Goal: Task Accomplishment & Management: Use online tool/utility

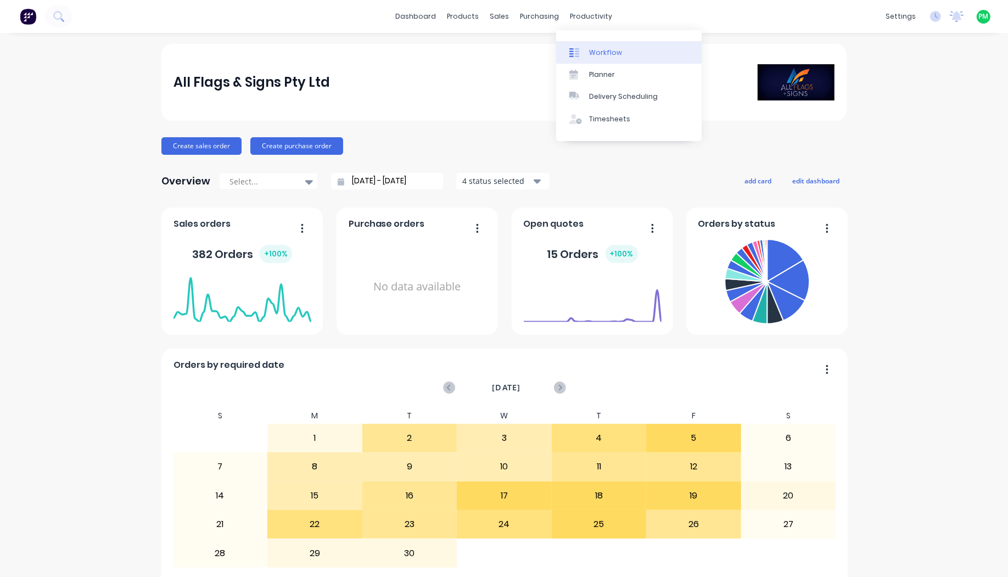
click at [589, 53] on div "Workflow" at bounding box center [605, 53] width 33 height 10
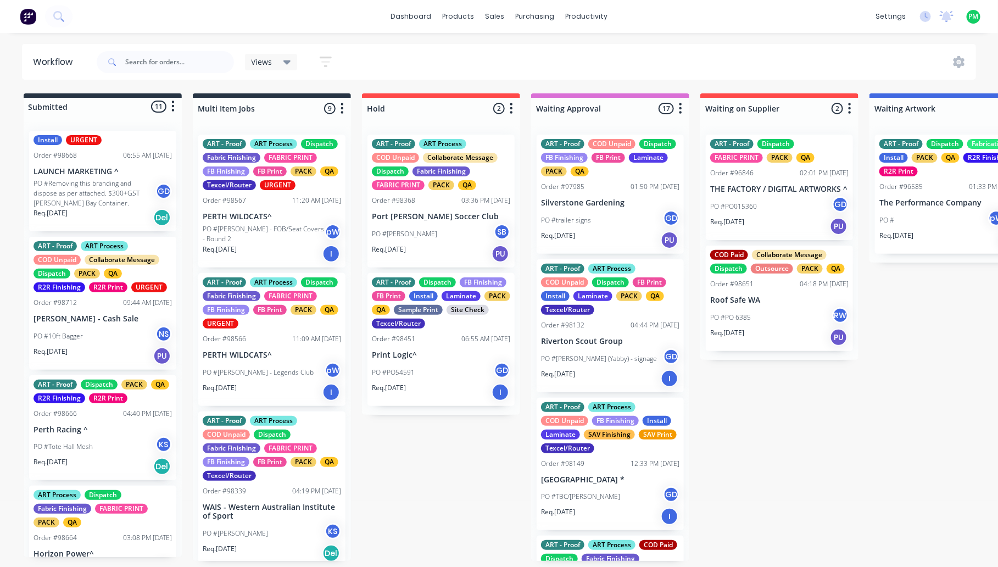
click at [253, 64] on span "Views" at bounding box center [262, 62] width 21 height 12
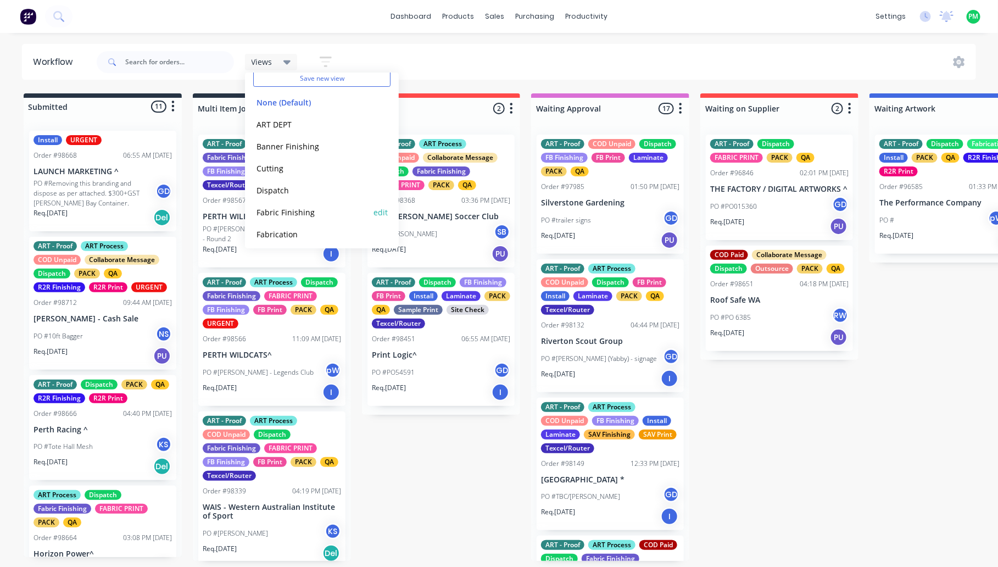
scroll to position [110, 0]
click at [286, 184] on button "Flatbed- Print" at bounding box center [311, 187] width 117 height 13
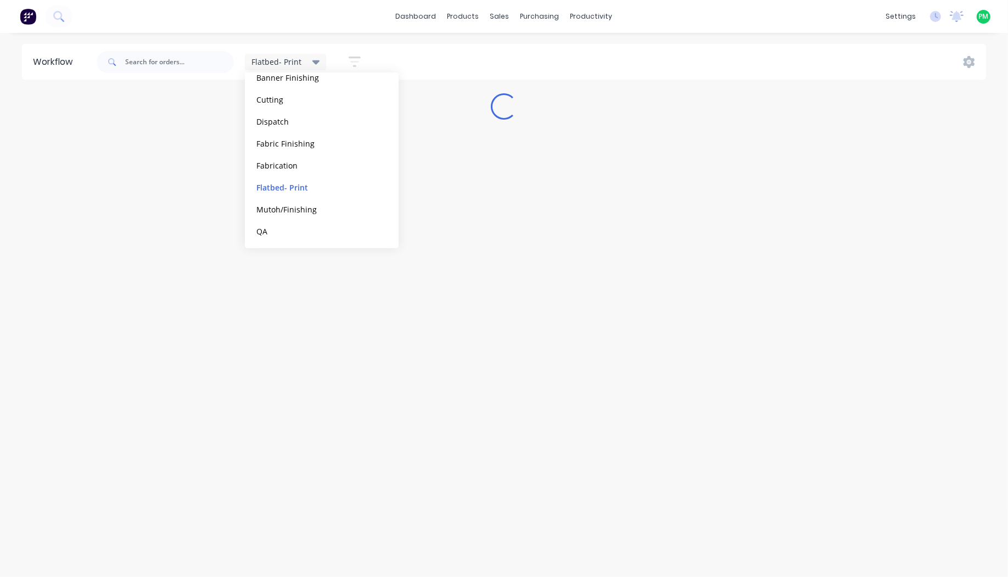
click at [431, 56] on div "Flatbed- Print Save new view None (Default) edit ART DEPT edit Banner Finishing…" at bounding box center [540, 62] width 892 height 33
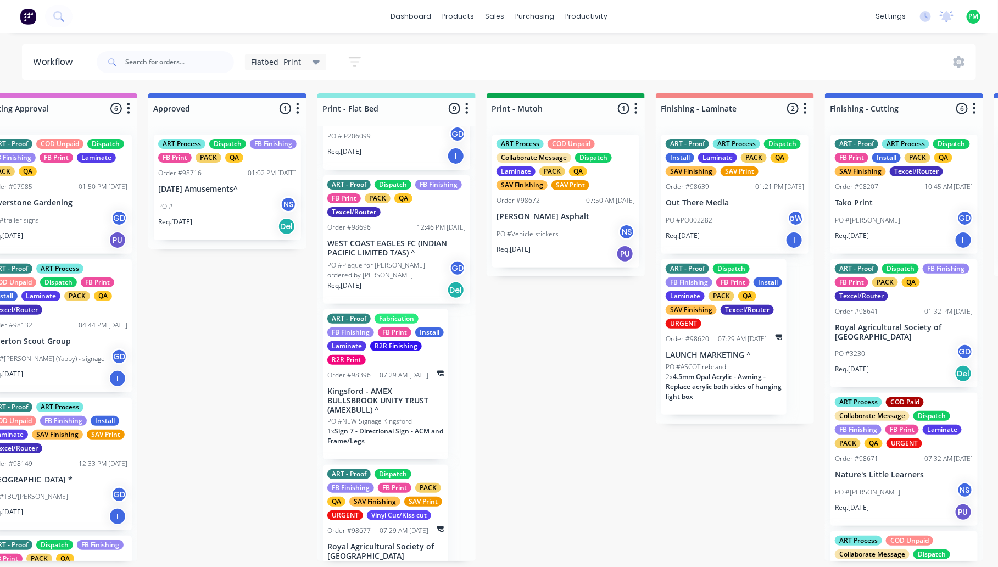
scroll to position [747, 0]
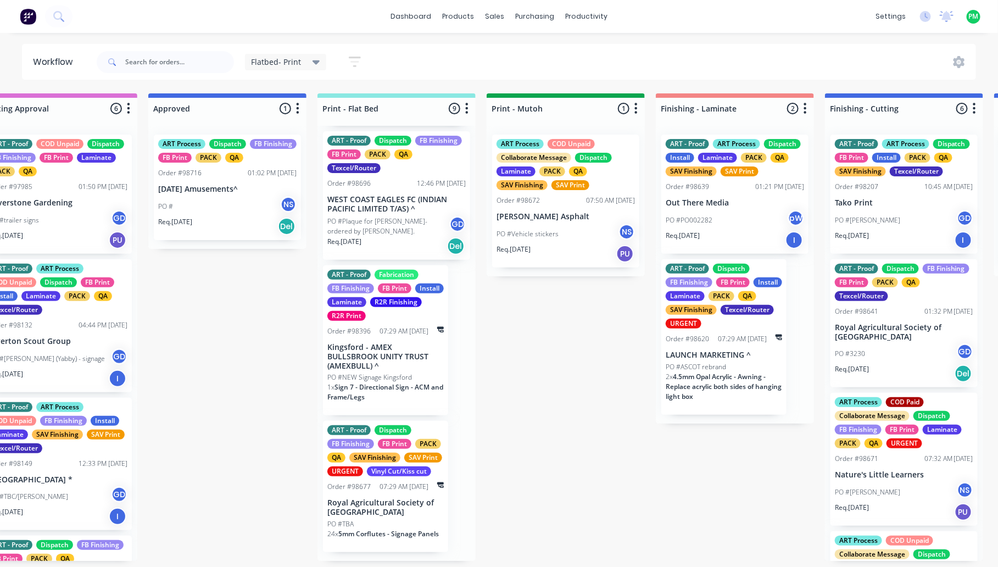
click at [389, 529] on div "PO #TBA" at bounding box center [385, 524] width 116 height 10
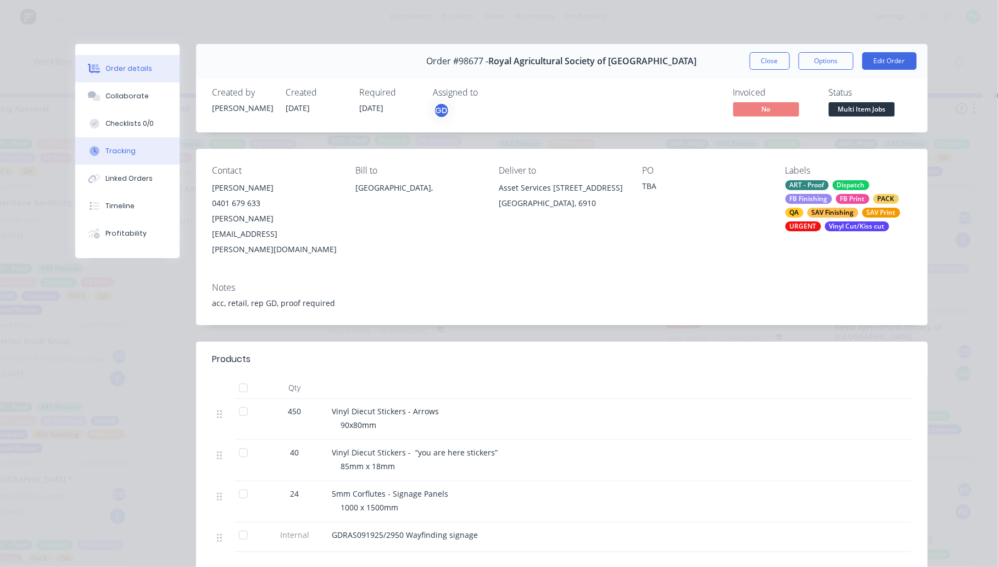
click at [124, 147] on div "Tracking" at bounding box center [120, 151] width 30 height 10
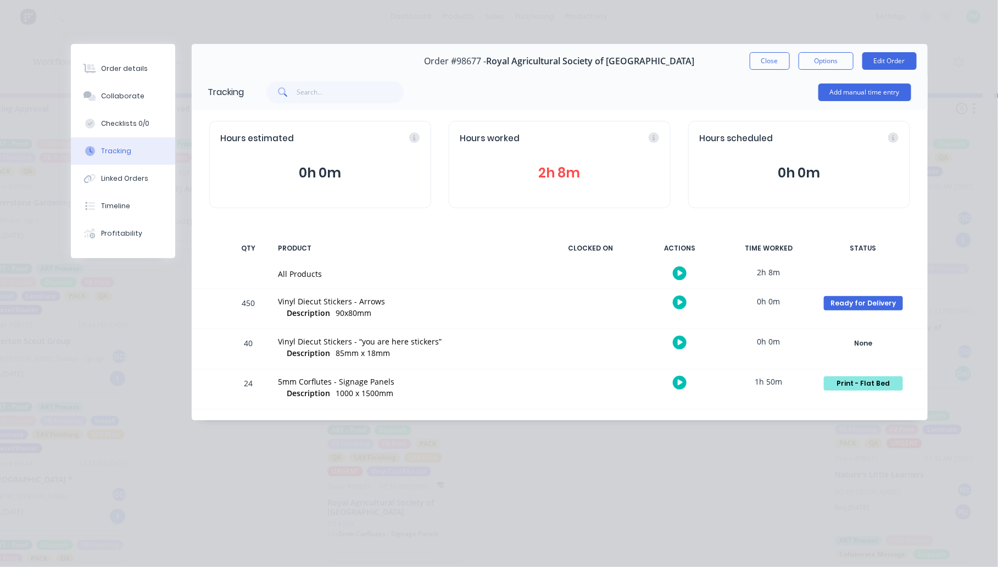
click at [679, 387] on button "button" at bounding box center [680, 383] width 14 height 14
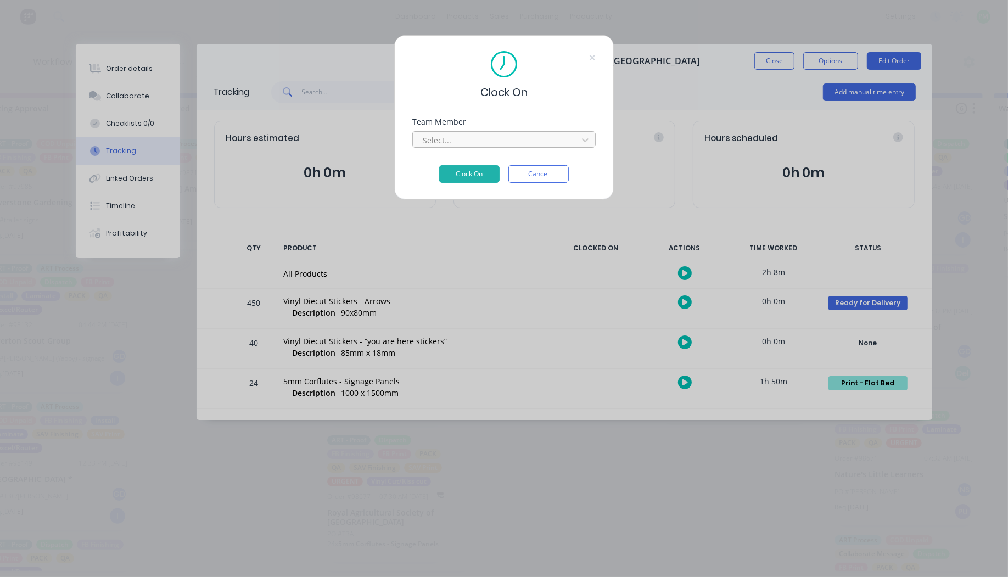
click at [530, 139] on div at bounding box center [497, 140] width 150 height 14
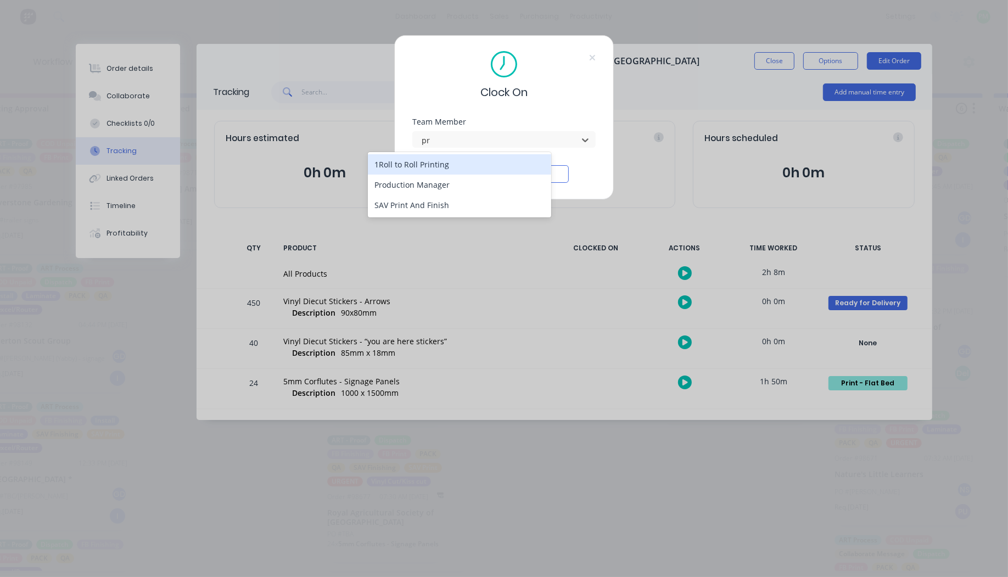
type input "pro"
click at [439, 165] on button "Clock On" at bounding box center [469, 174] width 60 height 18
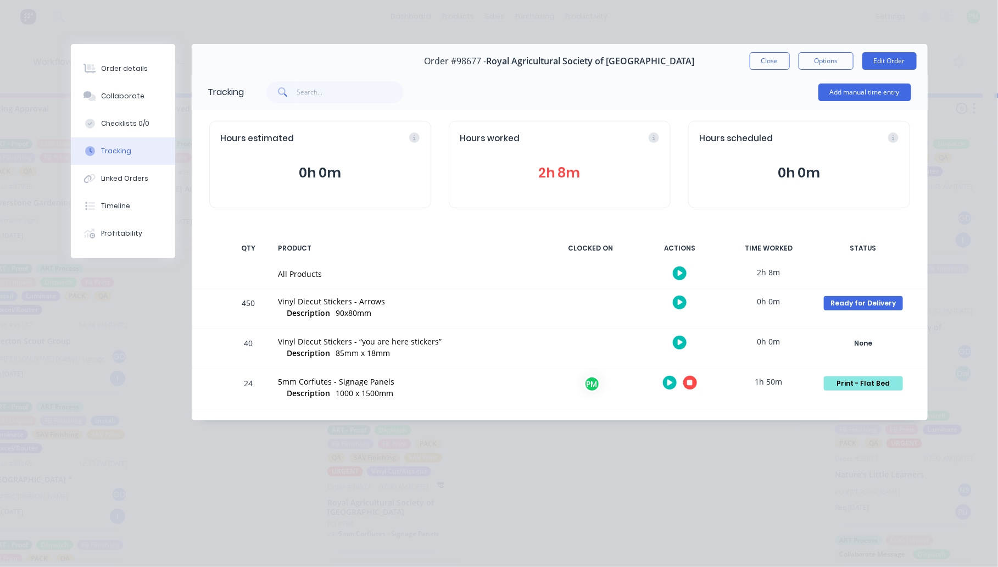
click at [695, 383] on button "button" at bounding box center [690, 383] width 14 height 14
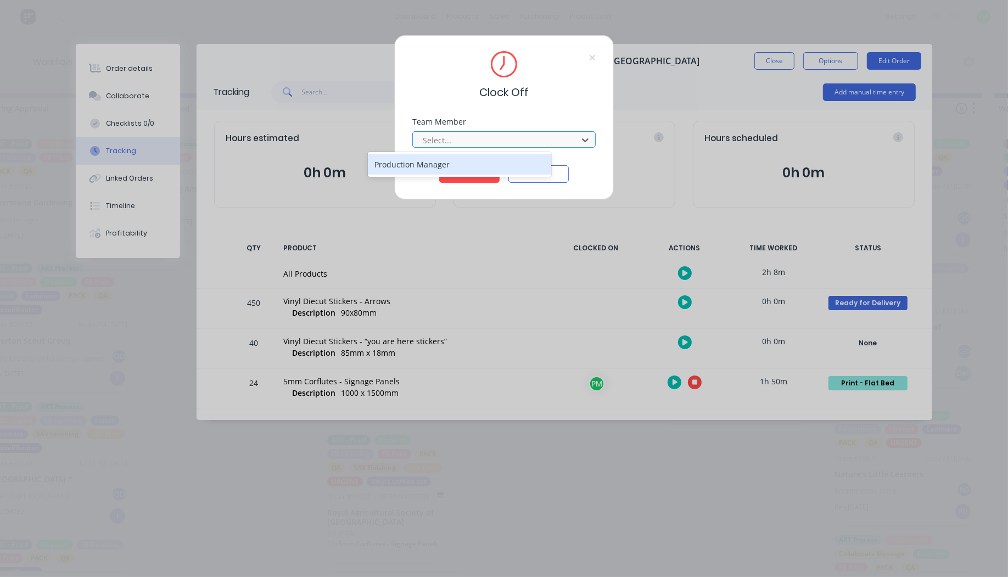
click at [451, 139] on div at bounding box center [497, 140] width 150 height 14
click at [434, 165] on div "Production Manager" at bounding box center [459, 164] width 183 height 20
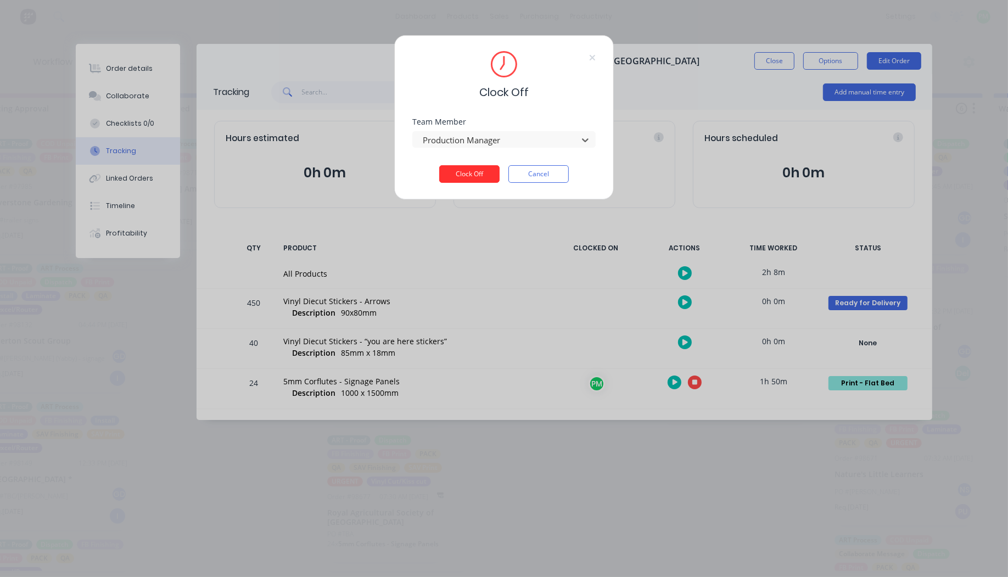
click at [454, 173] on button "Clock Off" at bounding box center [469, 174] width 60 height 18
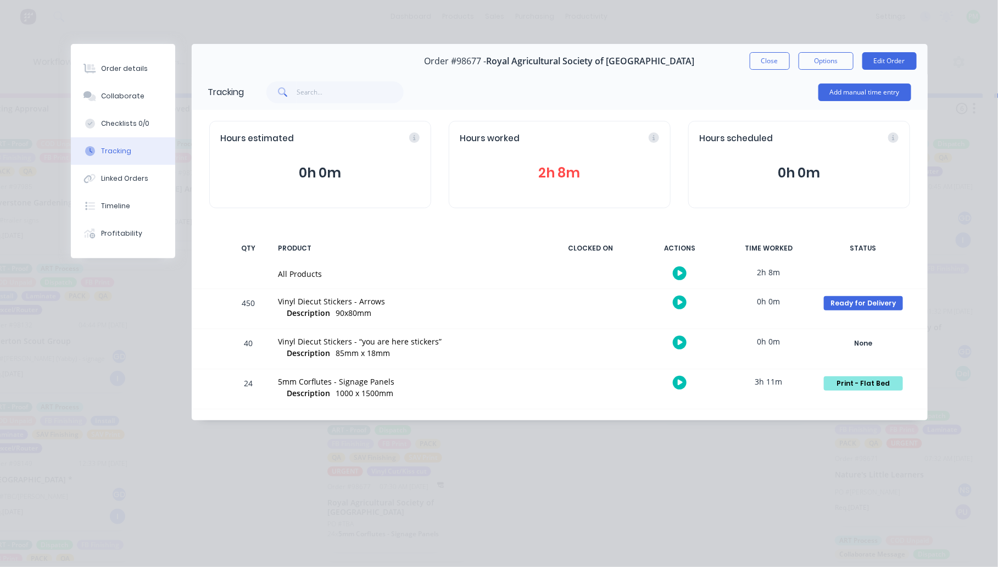
click at [108, 75] on button "Order details" at bounding box center [123, 68] width 104 height 27
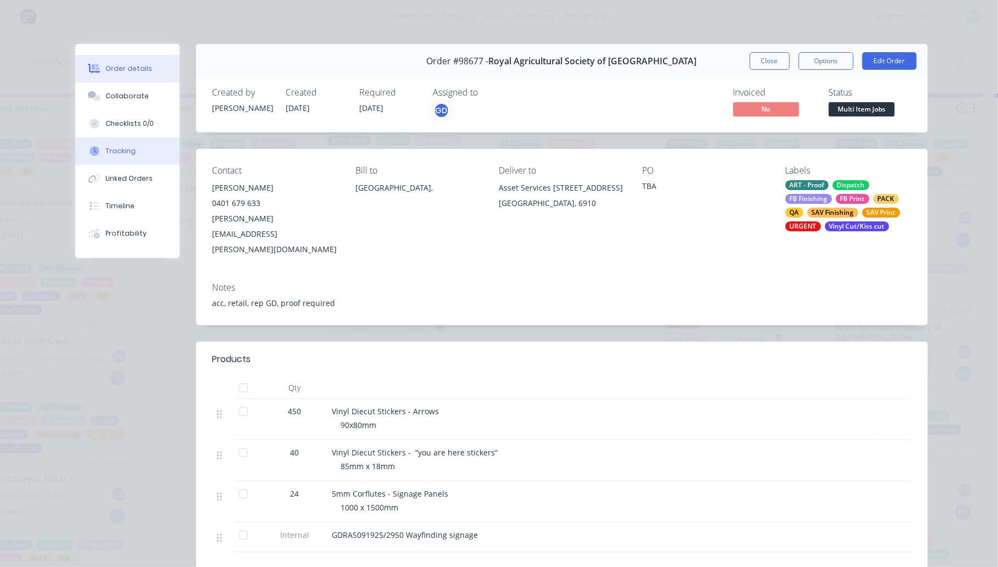
click at [121, 157] on button "Tracking" at bounding box center [127, 150] width 104 height 27
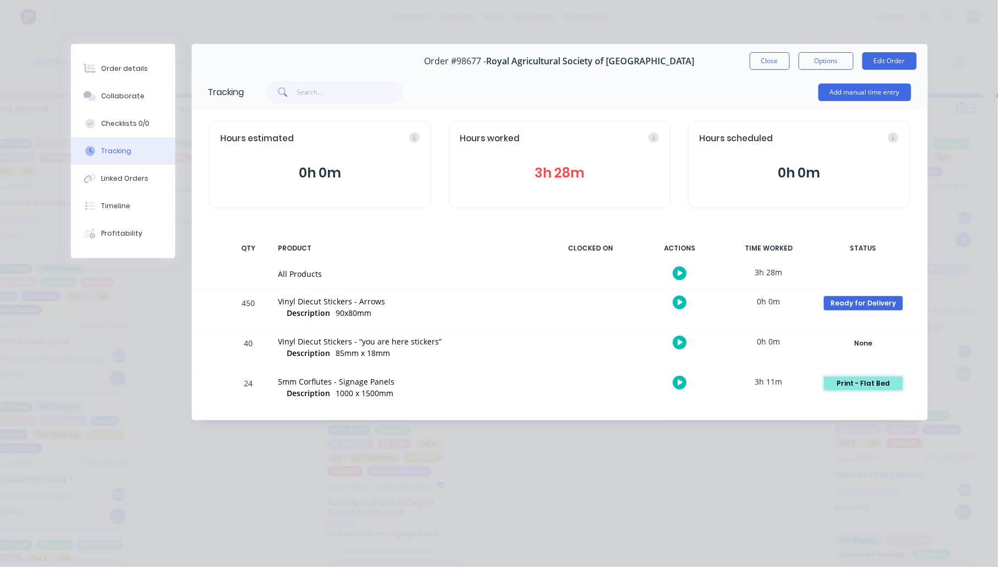
click at [883, 383] on div "Print - Flat Bed" at bounding box center [863, 383] width 79 height 14
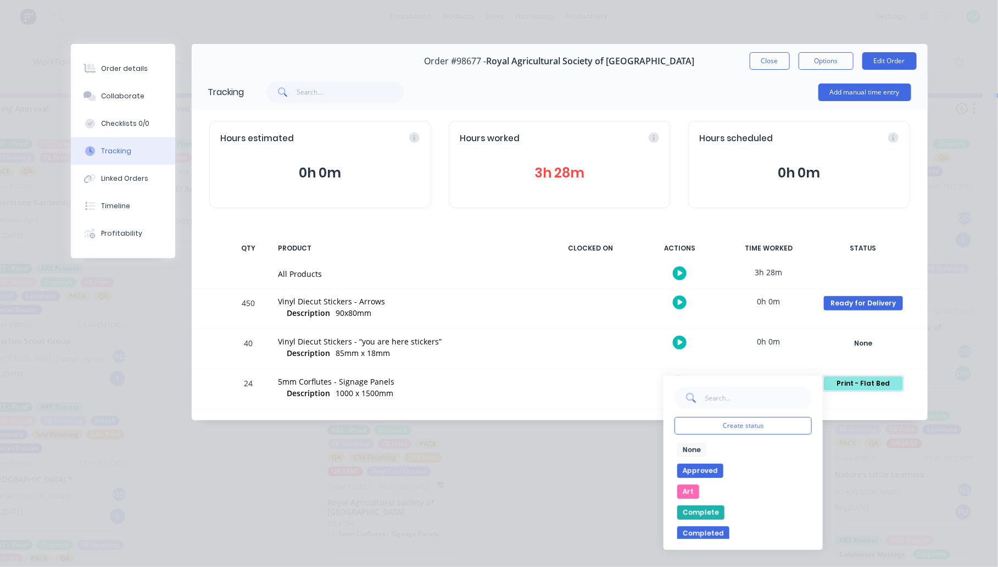
scroll to position [137, 0]
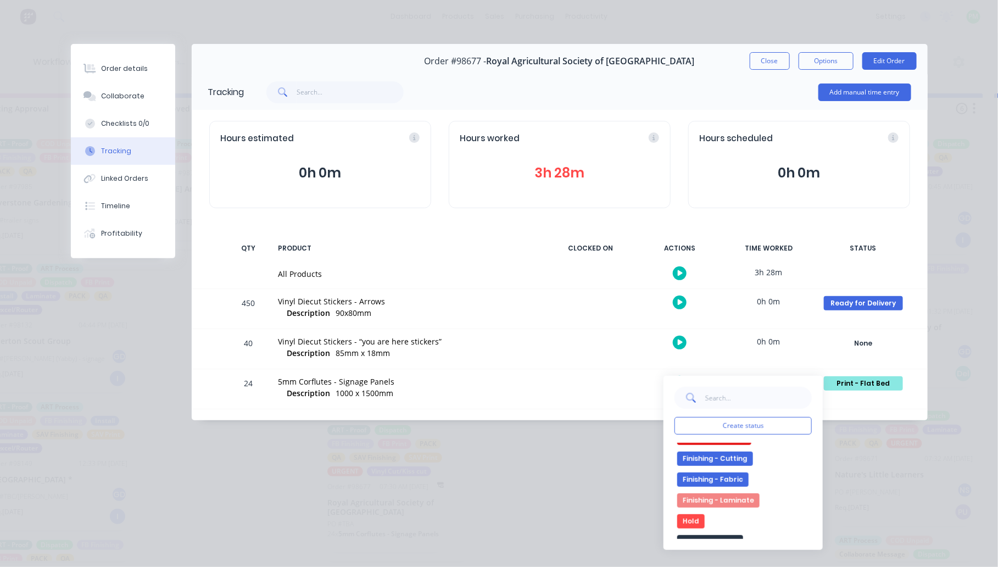
click at [719, 451] on button "Finishing - Cutting" at bounding box center [715, 458] width 76 height 14
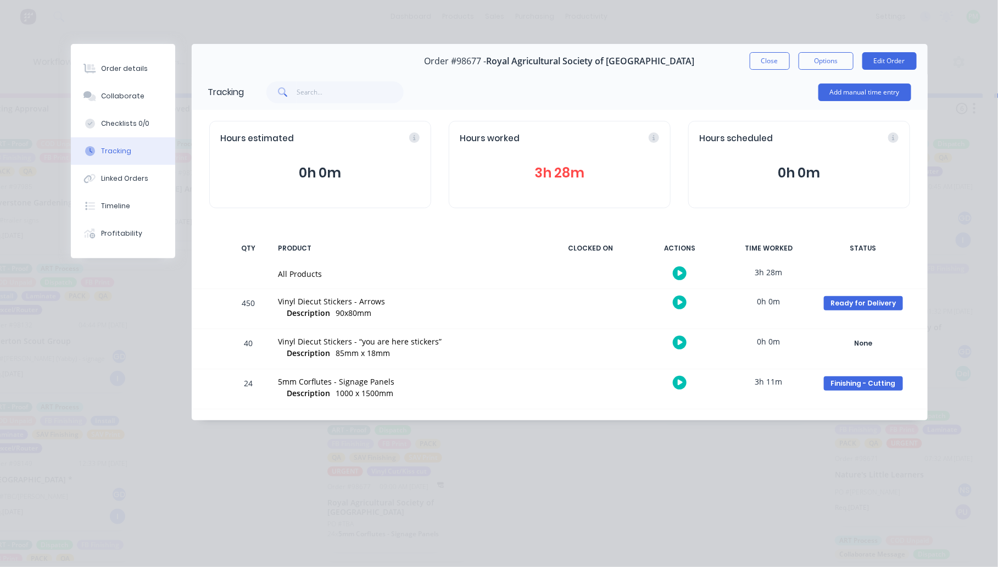
scroll to position [596, 0]
click at [761, 60] on button "Close" at bounding box center [770, 61] width 40 height 18
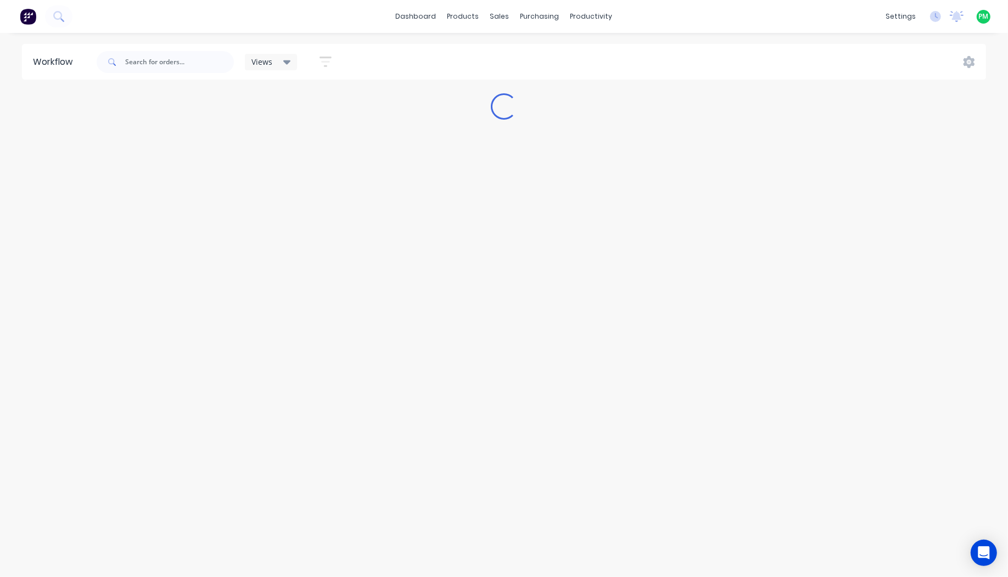
click at [266, 59] on span "Views" at bounding box center [262, 62] width 21 height 12
click at [280, 158] on button "Flatbed- Print" at bounding box center [311, 160] width 117 height 13
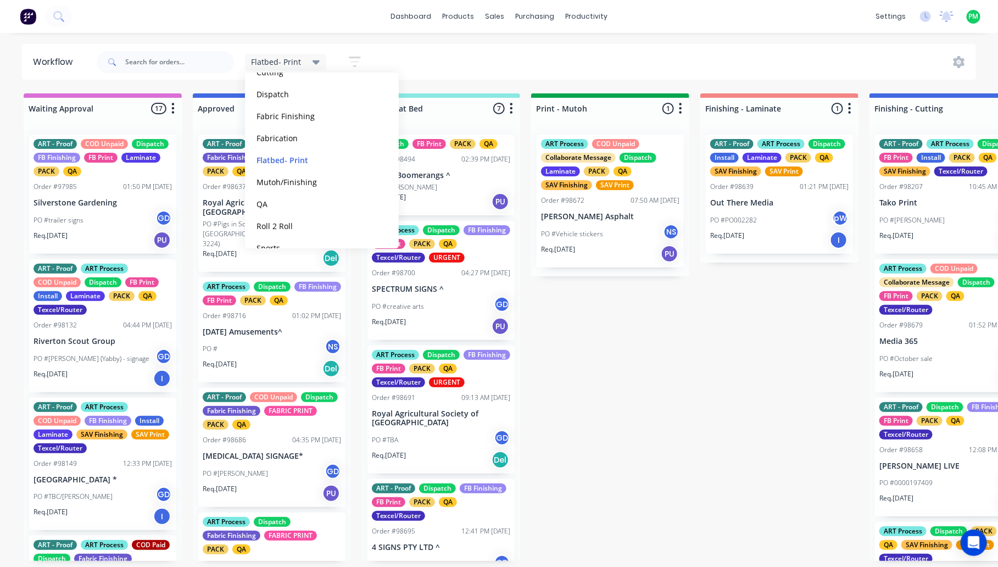
click at [516, 47] on div "Flatbed- Print Save new view None (Default) edit ART DEPT edit Banner Finishing…" at bounding box center [535, 62] width 882 height 33
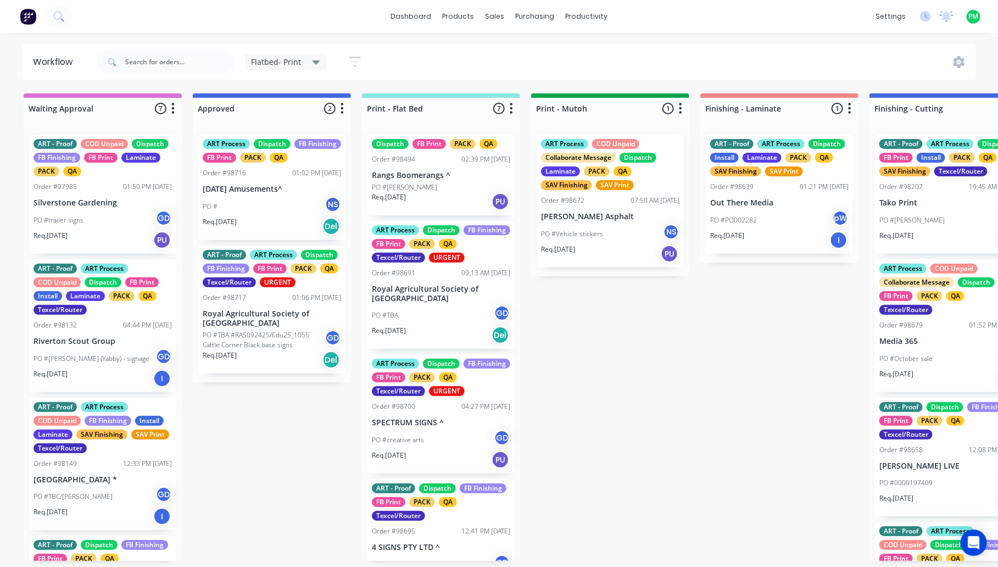
click at [260, 339] on p "PO #TBA #RAS092425/Edu25_1055 Cattle Corner Black base signs" at bounding box center [264, 340] width 122 height 20
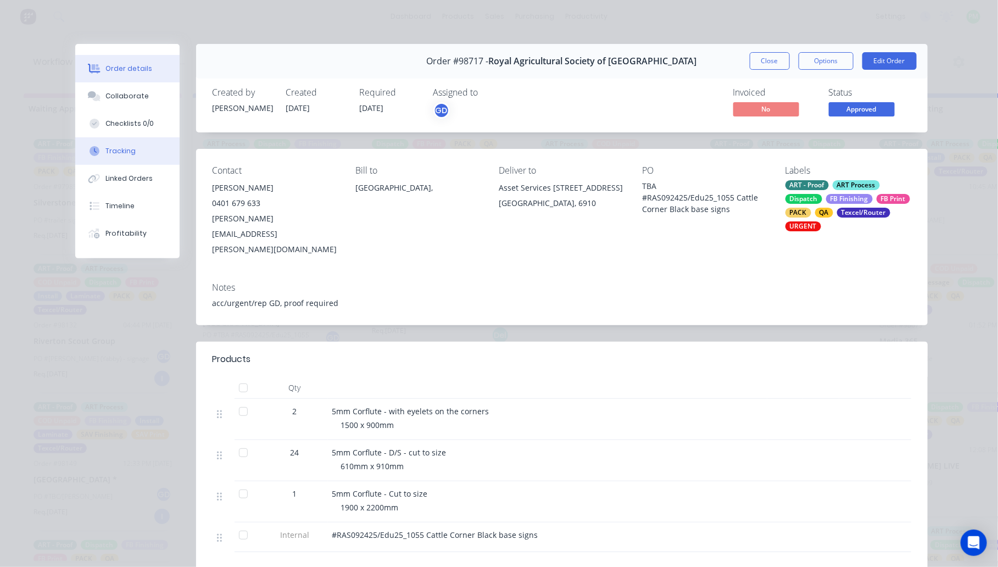
click at [119, 147] on div "Tracking" at bounding box center [120, 151] width 30 height 10
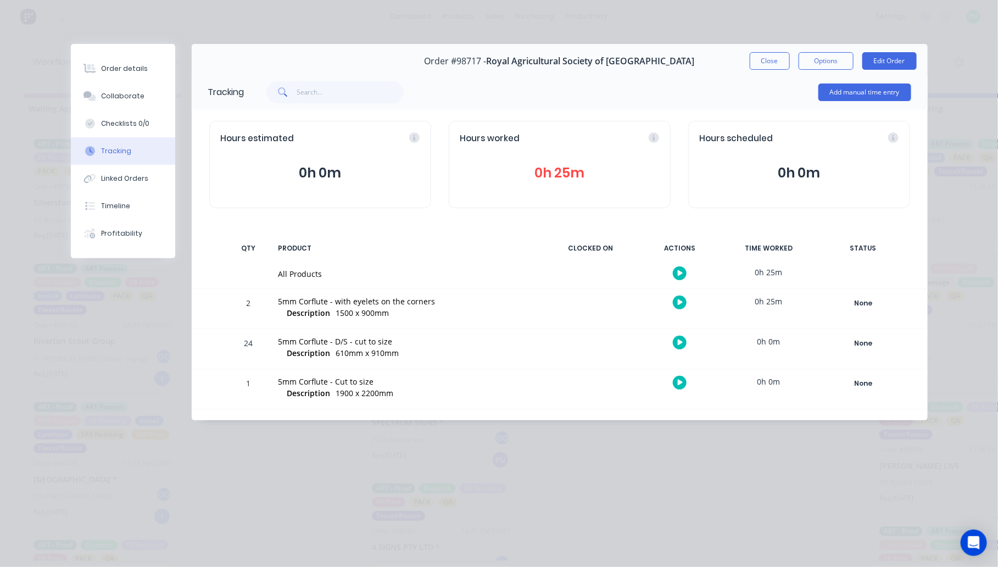
click at [677, 382] on button "button" at bounding box center [680, 383] width 14 height 14
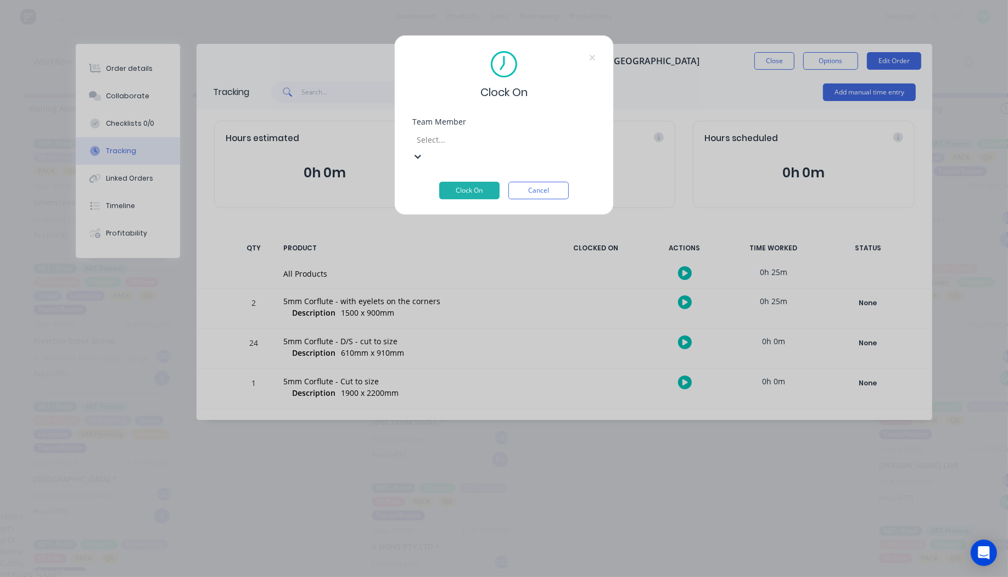
click at [459, 132] on div "Select..." at bounding box center [494, 139] width 165 height 16
type input "pro"
click at [439, 182] on button "Clock On" at bounding box center [469, 191] width 60 height 18
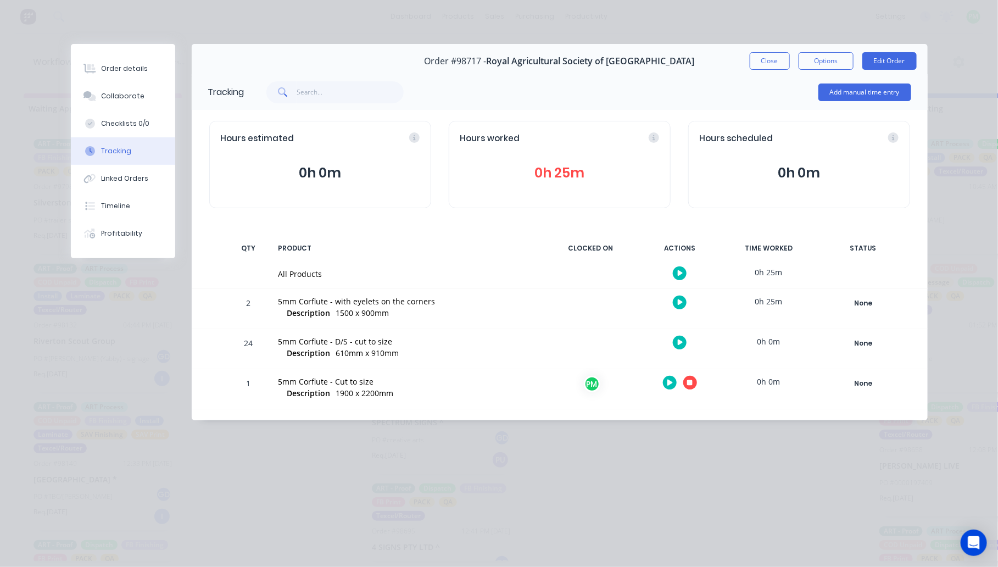
click at [684, 382] on button "button" at bounding box center [690, 383] width 14 height 14
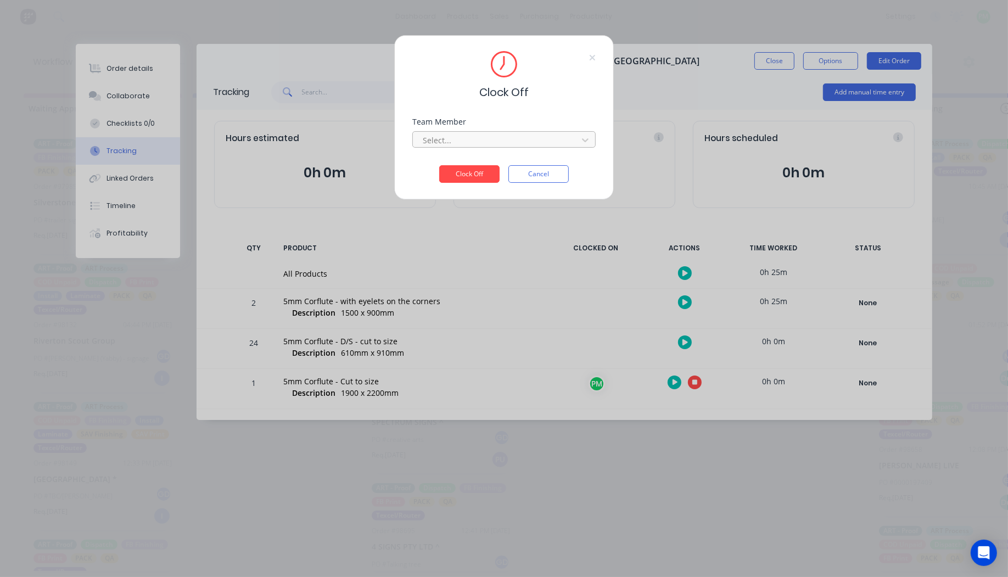
click at [462, 138] on div at bounding box center [497, 140] width 150 height 14
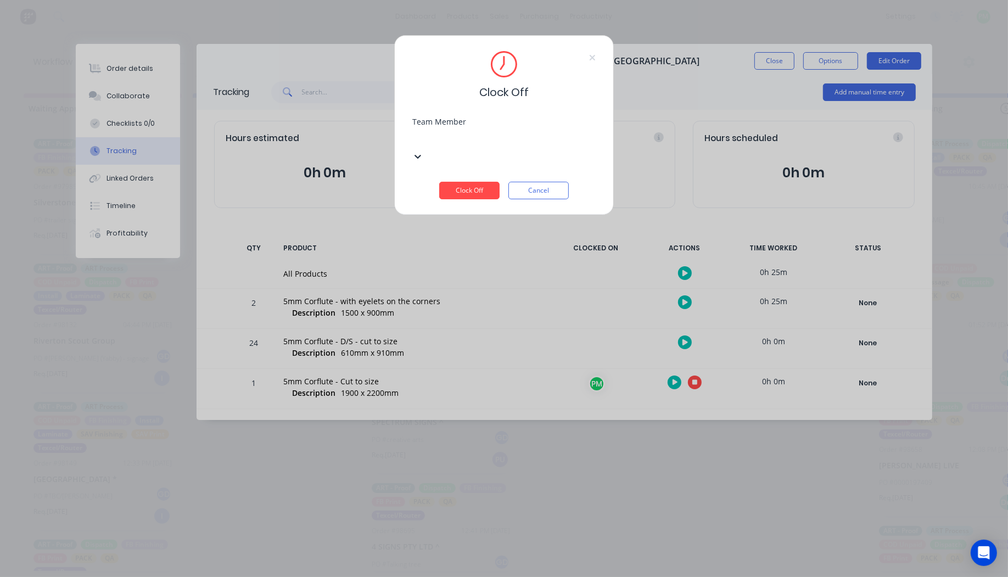
click at [439, 182] on button "Clock Off" at bounding box center [469, 191] width 60 height 18
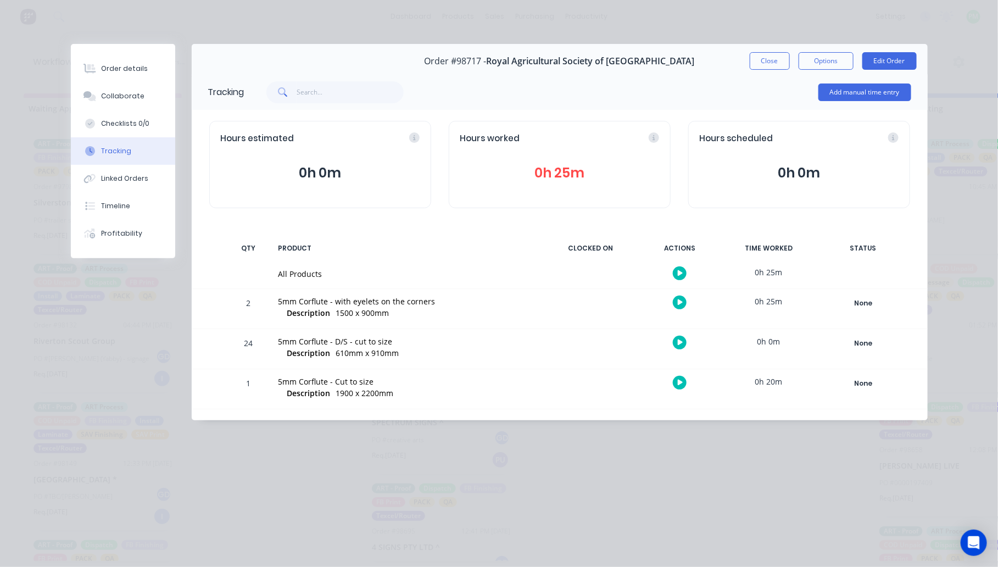
click at [674, 301] on button "button" at bounding box center [680, 302] width 14 height 14
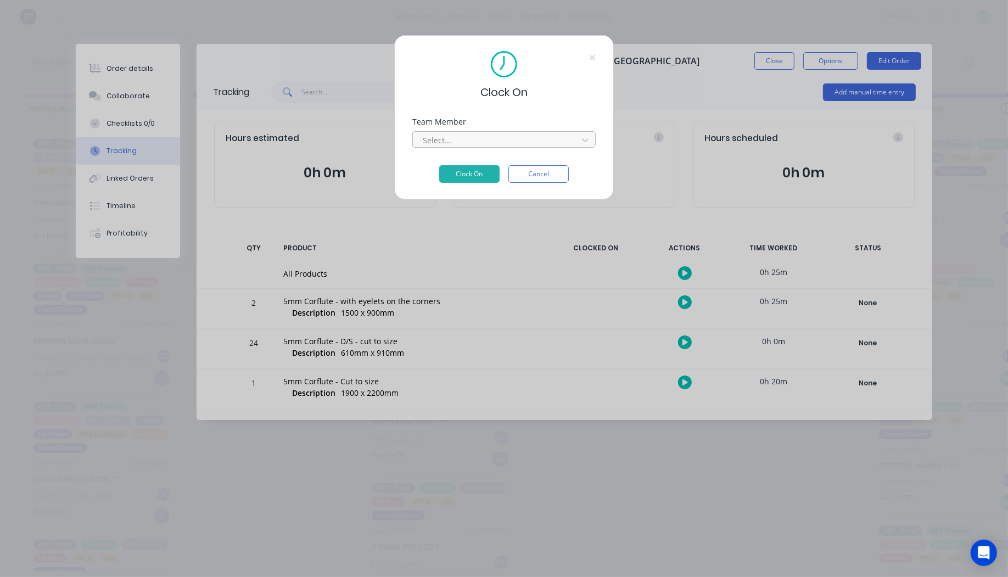
click at [508, 142] on div at bounding box center [497, 140] width 150 height 14
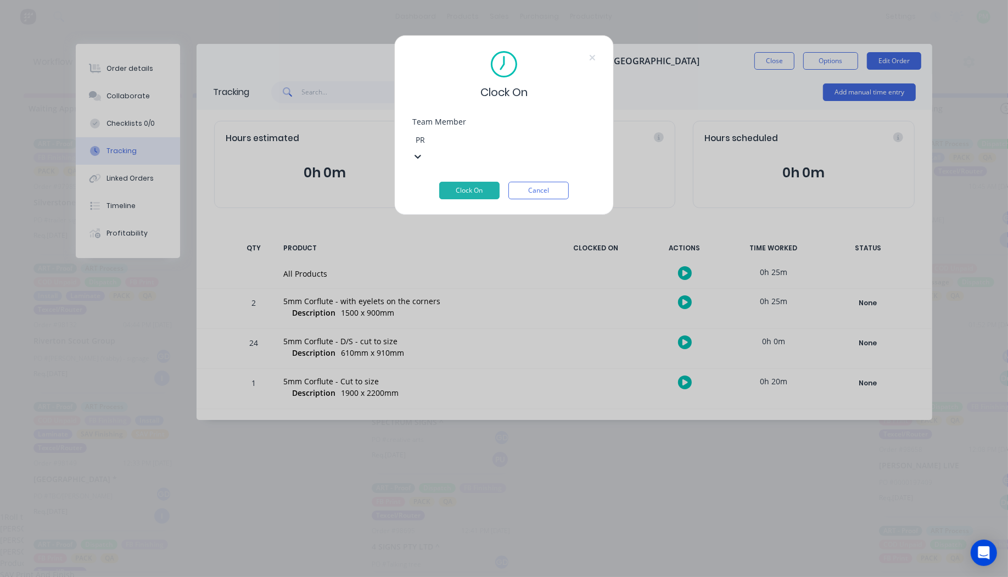
type input "PRO"
click at [439, 182] on button "Clock On" at bounding box center [469, 191] width 60 height 18
